Goal: Information Seeking & Learning: Find specific fact

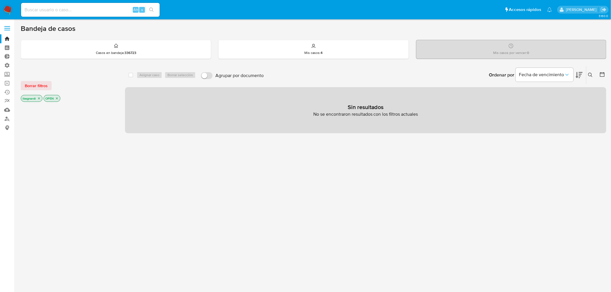
click at [111, 10] on input at bounding box center [90, 10] width 139 height 8
paste input "655762973"
type input "655762973"
click at [157, 7] on button "search-icon" at bounding box center [151, 10] width 12 height 8
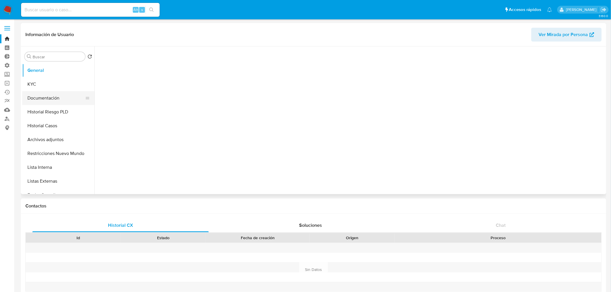
select select "10"
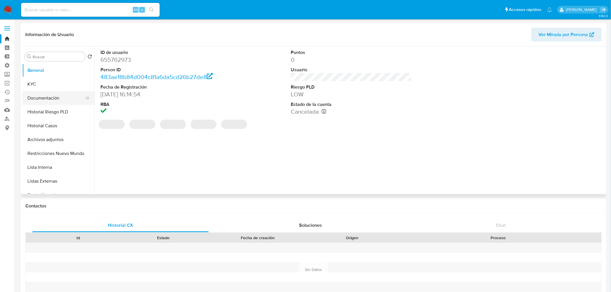
click at [57, 100] on button "Documentación" at bounding box center [56, 98] width 68 height 14
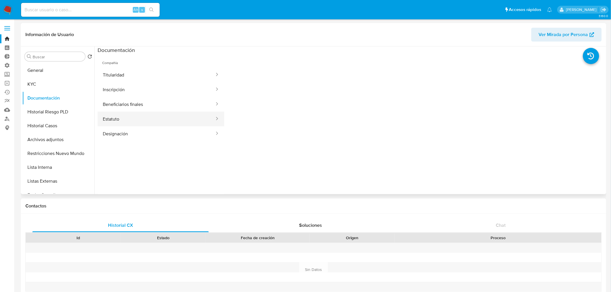
click at [130, 120] on button "Estatuto" at bounding box center [156, 119] width 117 height 15
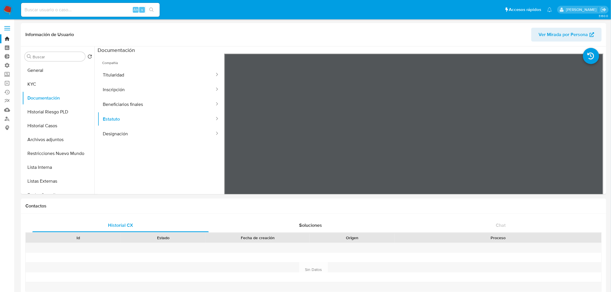
click at [89, 13] on input at bounding box center [90, 10] width 139 height 8
paste input "570147100"
click at [157, 8] on div "570147100 Alt s" at bounding box center [90, 10] width 139 height 16
type input "570147100"
click at [154, 6] on button "search-icon" at bounding box center [151, 10] width 12 height 8
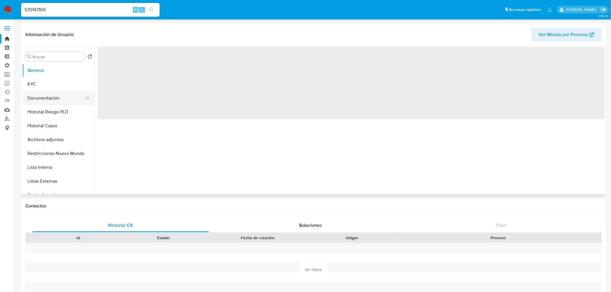
select select "10"
click at [50, 99] on button "Documentación" at bounding box center [56, 98] width 68 height 14
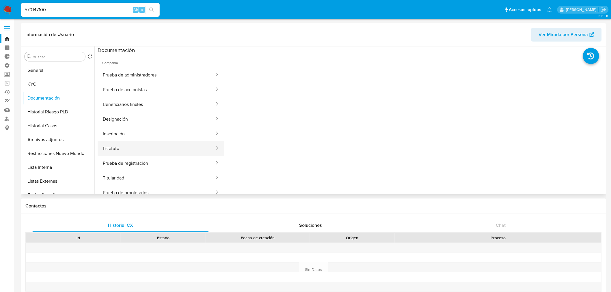
click at [123, 149] on button "Estatuto" at bounding box center [156, 148] width 117 height 15
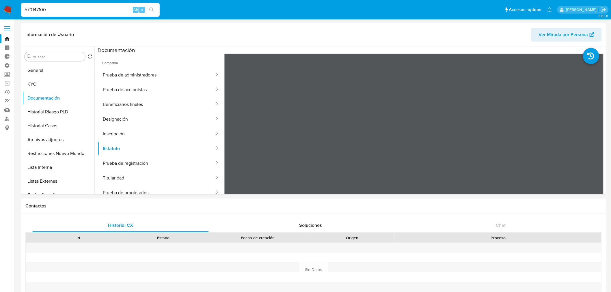
drag, startPoint x: -20, startPoint y: 12, endPoint x: -179, endPoint y: 21, distance: 160.1
paste input "358985072"
type input "358985072"
click at [152, 11] on icon "search-icon" at bounding box center [151, 10] width 5 height 5
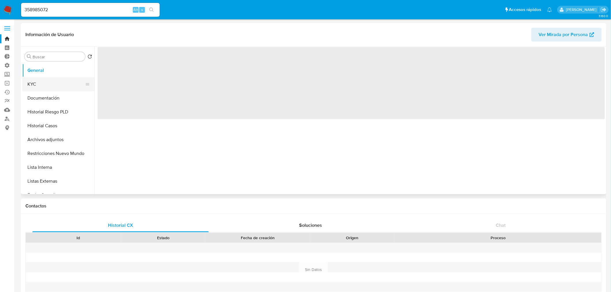
select select "10"
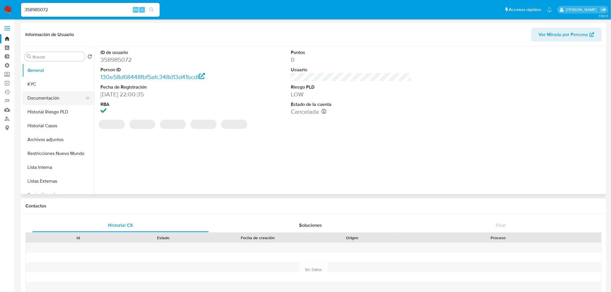
click at [44, 102] on button "Documentación" at bounding box center [56, 98] width 68 height 14
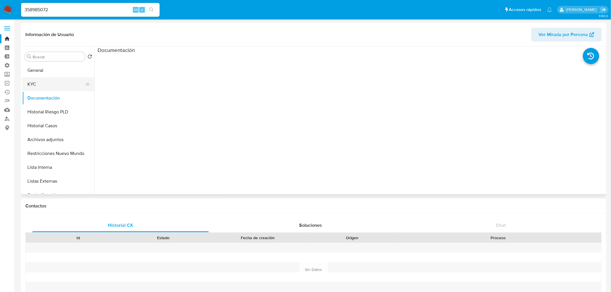
click at [46, 88] on button "KYC" at bounding box center [56, 84] width 68 height 14
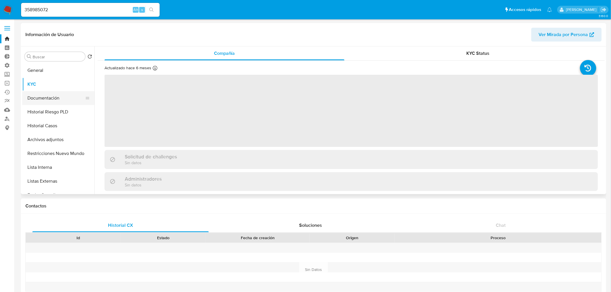
click at [51, 98] on button "Documentación" at bounding box center [56, 98] width 68 height 14
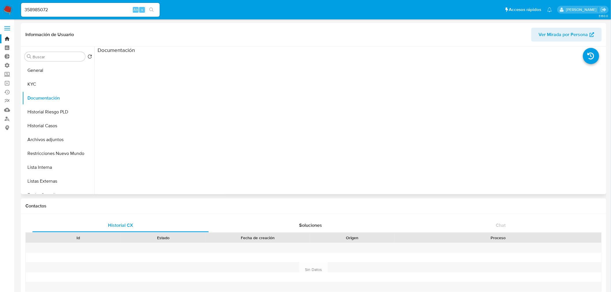
click at [224, 55] on div at bounding box center [414, 146] width 380 height 185
drag, startPoint x: 222, startPoint y: 57, endPoint x: 219, endPoint y: 58, distance: 3.9
click at [220, 58] on div at bounding box center [351, 146] width 507 height 185
click at [50, 97] on button "Documentación" at bounding box center [56, 98] width 68 height 14
click at [61, 115] on button "Historial Riesgo PLD" at bounding box center [56, 112] width 68 height 14
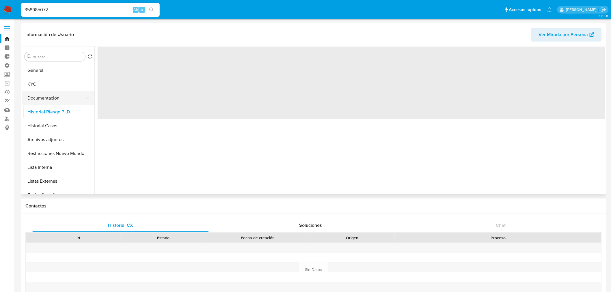
click at [56, 102] on button "Documentación" at bounding box center [56, 98] width 68 height 14
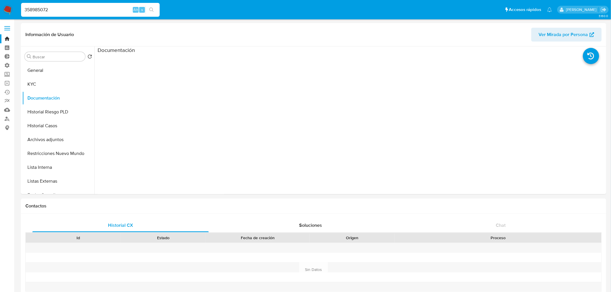
drag, startPoint x: 58, startPoint y: 10, endPoint x: -82, endPoint y: 10, distance: 139.9
paste input "4768218"
type input "354768218"
click at [153, 8] on icon "search-icon" at bounding box center [151, 10] width 5 height 5
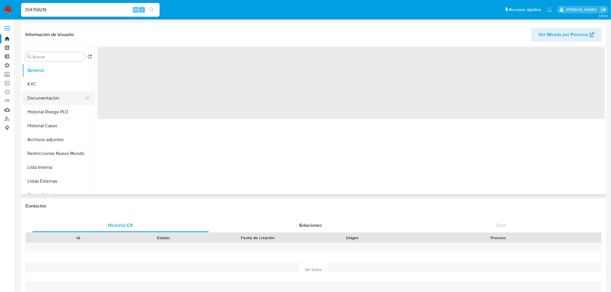
click at [54, 98] on button "Documentación" at bounding box center [56, 98] width 68 height 14
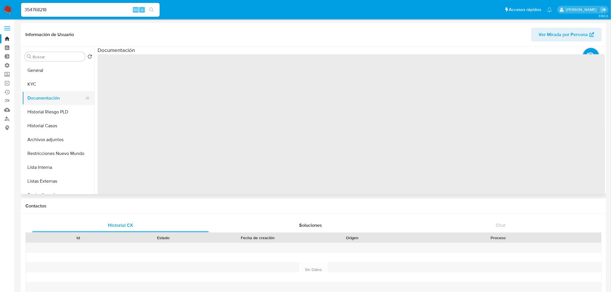
select select "10"
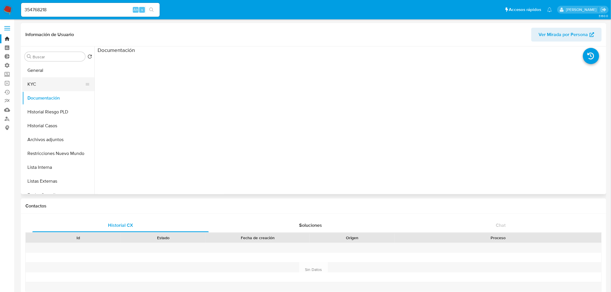
click at [48, 80] on button "KYC" at bounding box center [56, 84] width 68 height 14
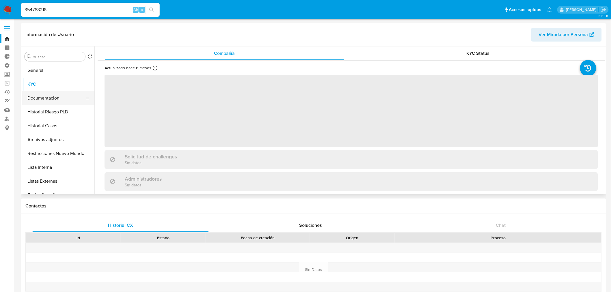
click at [54, 99] on button "Documentación" at bounding box center [56, 98] width 68 height 14
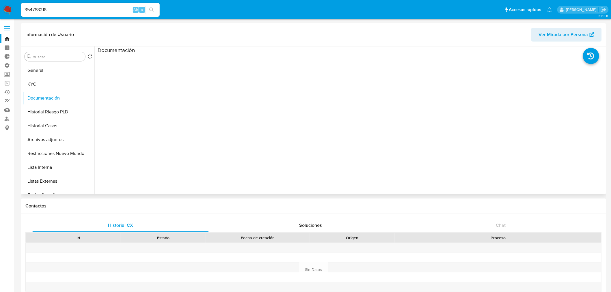
click at [224, 48] on div "Documentación" at bounding box center [351, 49] width 507 height 7
drag, startPoint x: 71, startPoint y: 12, endPoint x: -49, endPoint y: 0, distance: 120.6
paste input "0715809091"
click at [156, 9] on button "search-icon" at bounding box center [151, 10] width 12 height 8
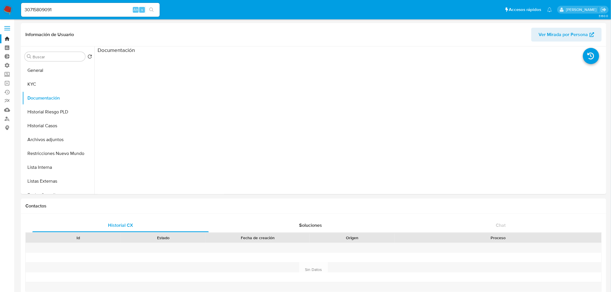
drag, startPoint x: 96, startPoint y: 10, endPoint x: -194, endPoint y: -13, distance: 290.7
paste input "531012372"
type input "531012372"
click at [150, 11] on icon "search-icon" at bounding box center [151, 10] width 5 height 5
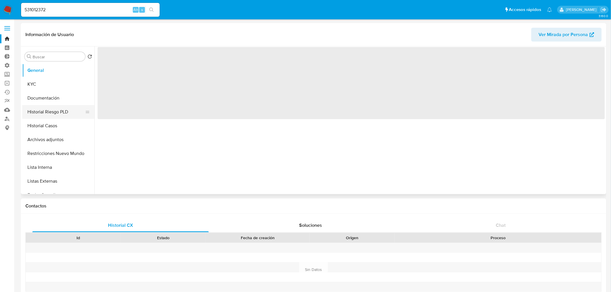
select select "10"
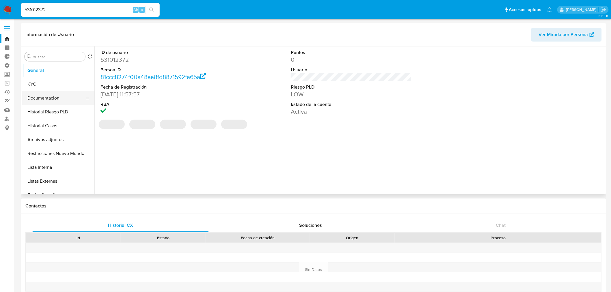
click at [55, 98] on button "Documentación" at bounding box center [56, 98] width 68 height 14
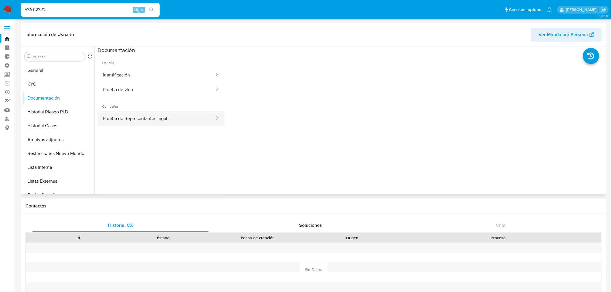
click at [143, 119] on button "Prueba de Representantes legal" at bounding box center [156, 118] width 117 height 15
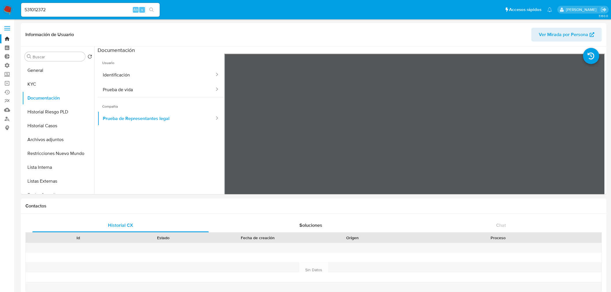
select select "10"
